Goal: Find specific page/section: Find specific page/section

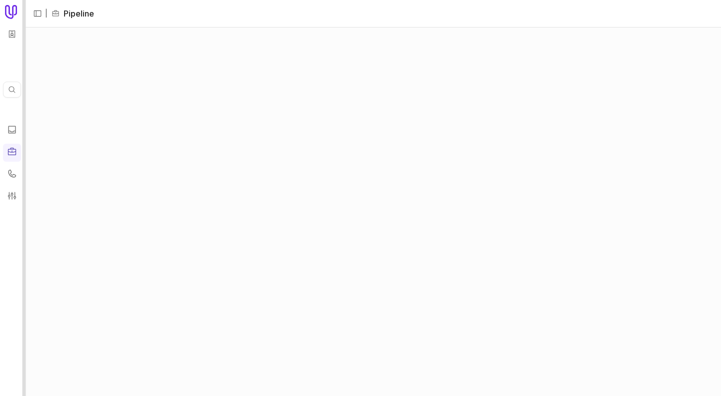
click at [24, 91] on div at bounding box center [25, 198] width 4 height 396
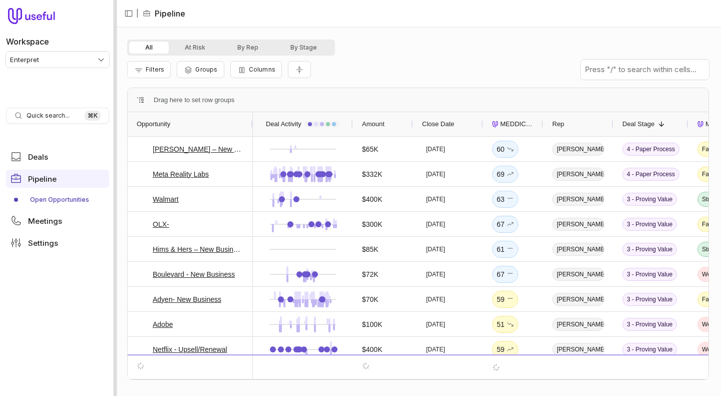
click at [114, 146] on div at bounding box center [116, 198] width 4 height 396
